Goal: Find specific page/section: Find specific page/section

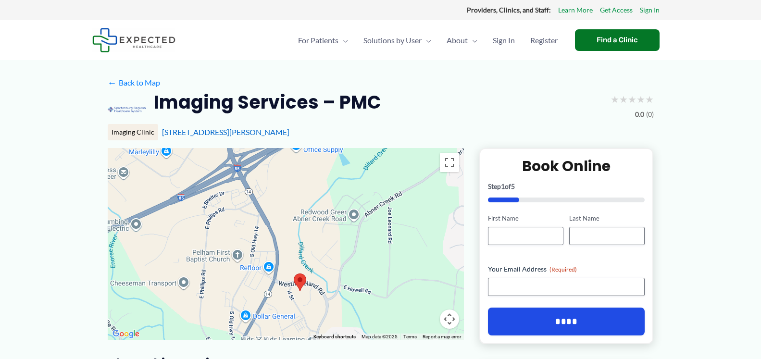
drag, startPoint x: 264, startPoint y: 174, endPoint x: 277, endPoint y: 221, distance: 49.3
click at [277, 221] on div at bounding box center [286, 244] width 356 height 192
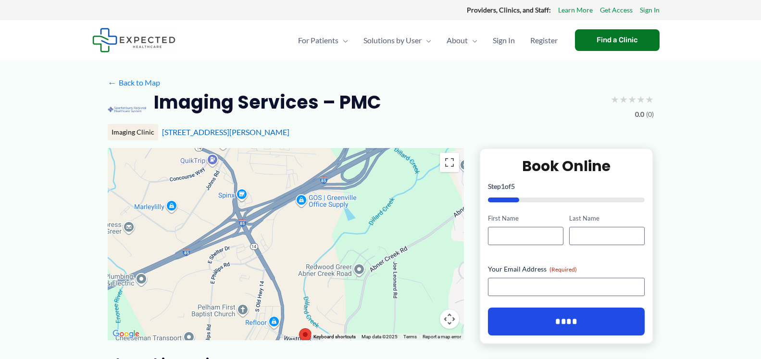
drag, startPoint x: 276, startPoint y: 202, endPoint x: 281, endPoint y: 258, distance: 56.0
click at [281, 258] on div at bounding box center [286, 244] width 356 height 192
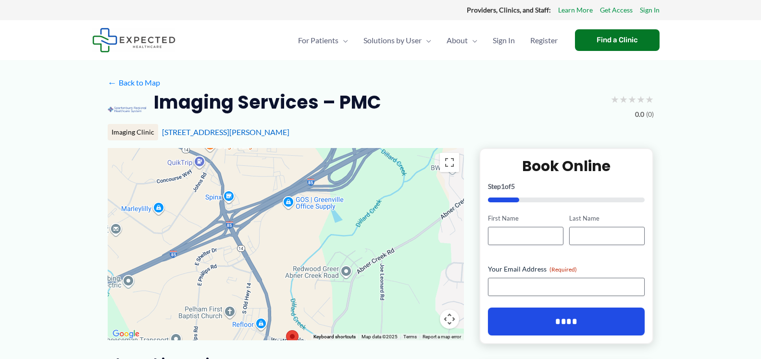
drag, startPoint x: 295, startPoint y: 229, endPoint x: 282, endPoint y: 233, distance: 13.4
click at [282, 233] on div at bounding box center [286, 244] width 356 height 192
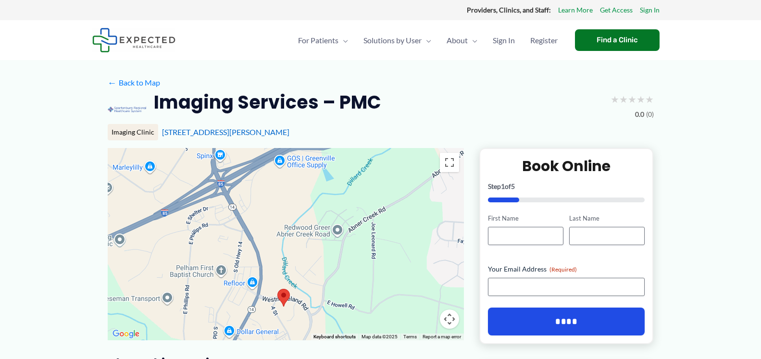
drag, startPoint x: 280, startPoint y: 316, endPoint x: 271, endPoint y: 273, distance: 44.8
click at [271, 273] on div at bounding box center [286, 244] width 356 height 192
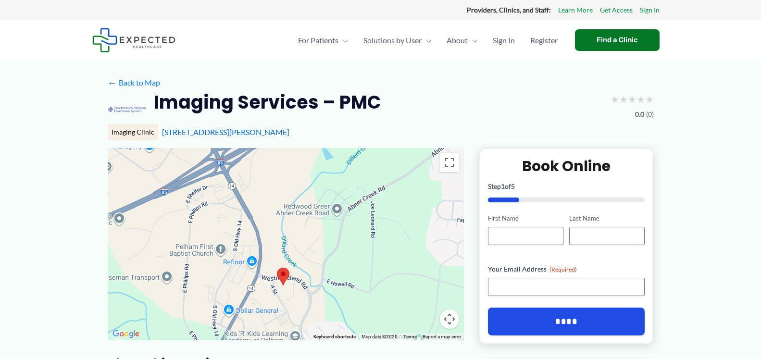
drag, startPoint x: 272, startPoint y: 288, endPoint x: 273, endPoint y: 263, distance: 24.5
click at [273, 263] on div at bounding box center [286, 244] width 356 height 192
click at [277, 268] on area at bounding box center [277, 268] width 0 height 0
click at [275, 258] on div at bounding box center [286, 244] width 356 height 192
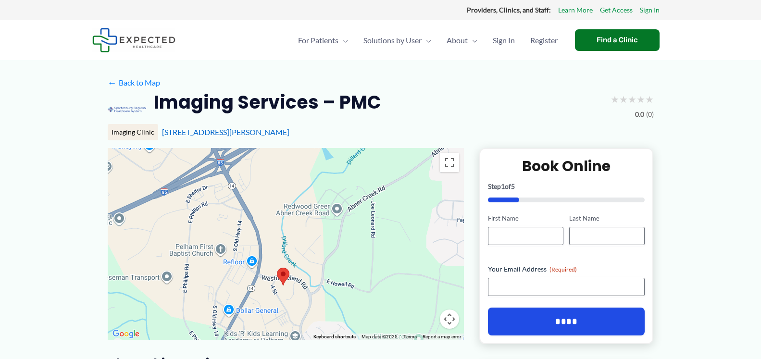
click at [275, 258] on div at bounding box center [286, 244] width 356 height 192
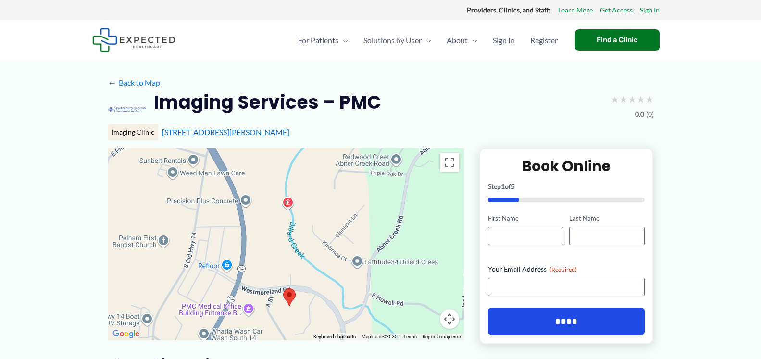
drag, startPoint x: 274, startPoint y: 254, endPoint x: 272, endPoint y: 249, distance: 5.2
click at [272, 249] on div at bounding box center [286, 244] width 356 height 192
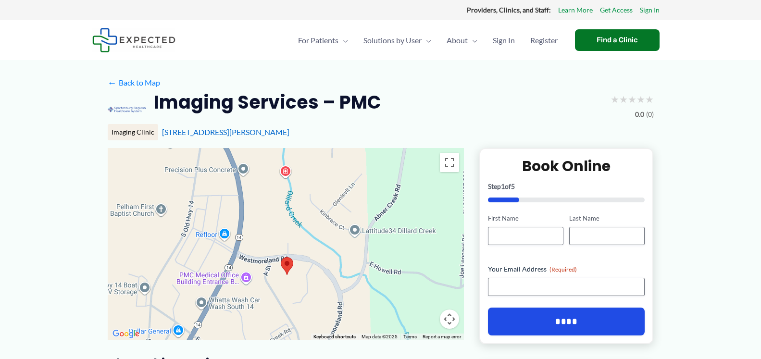
drag, startPoint x: 272, startPoint y: 277, endPoint x: 270, endPoint y: 244, distance: 33.3
click at [270, 244] on div at bounding box center [286, 244] width 356 height 192
click at [264, 236] on div at bounding box center [286, 244] width 356 height 192
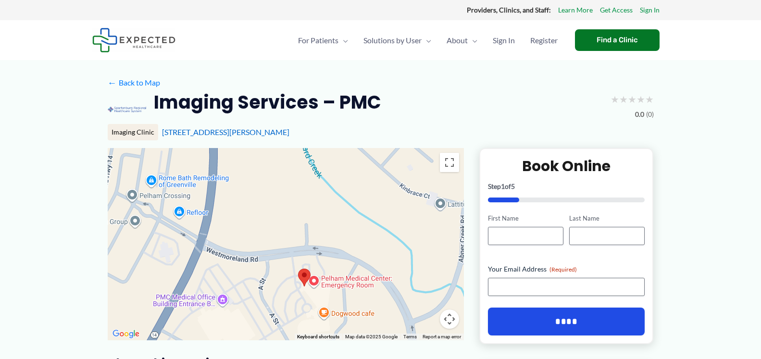
drag, startPoint x: 289, startPoint y: 260, endPoint x: 283, endPoint y: 230, distance: 30.6
click at [283, 230] on div at bounding box center [286, 244] width 356 height 192
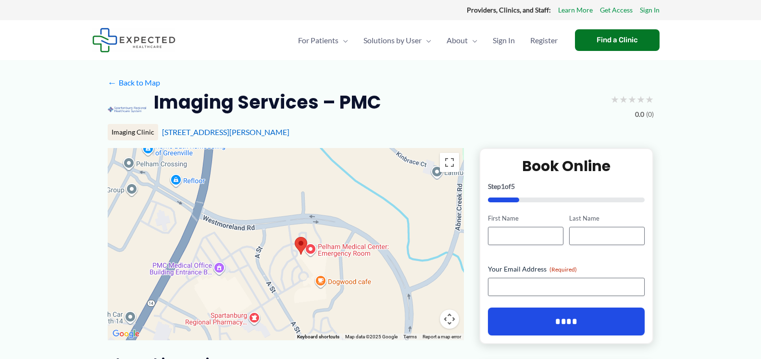
drag, startPoint x: 284, startPoint y: 244, endPoint x: 280, endPoint y: 212, distance: 32.0
click at [280, 212] on div at bounding box center [286, 244] width 356 height 192
